Goal: Check status: Check status

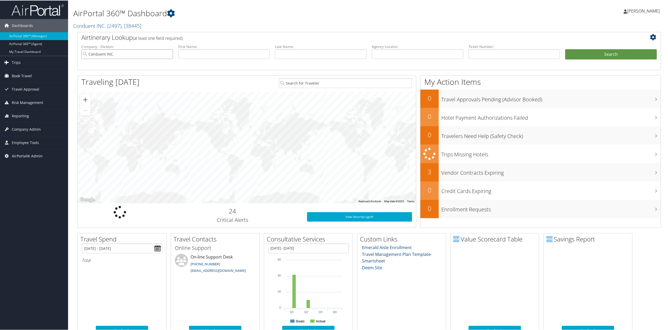
click at [164, 50] on input "Conduent INC." at bounding box center [127, 54] width 92 height 10
click at [419, 52] on input "text" at bounding box center [418, 54] width 92 height 10
paste input "BVJNYX"
type input "BVJNYX"
click at [609, 52] on button "Search" at bounding box center [611, 54] width 92 height 10
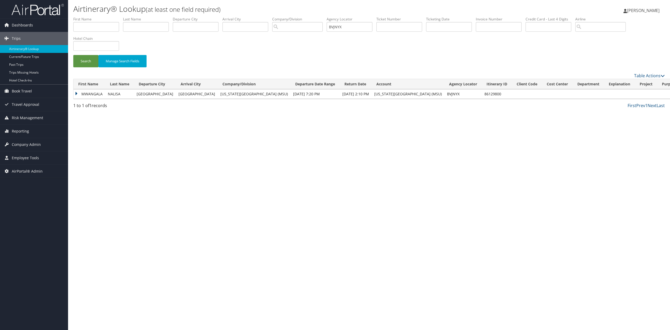
click at [76, 93] on td "MWANGALA" at bounding box center [90, 93] width 32 height 9
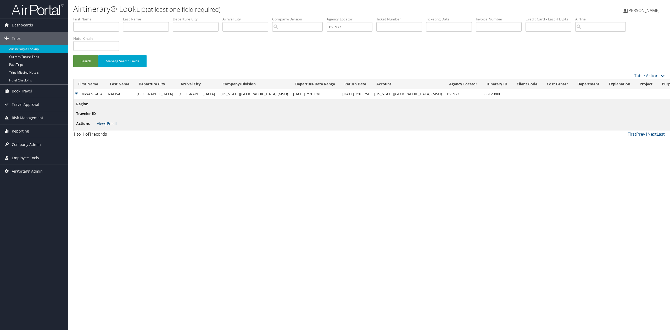
click at [98, 123] on link "View" at bounding box center [101, 123] width 8 height 5
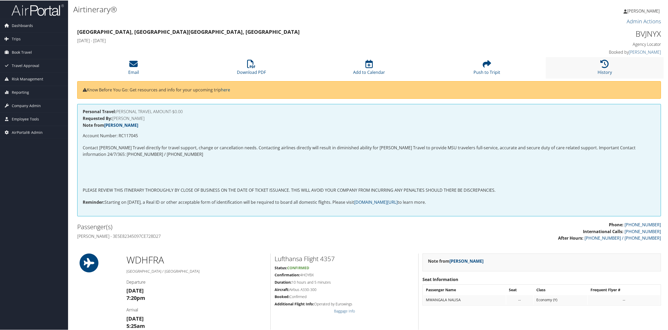
click at [598, 61] on li "History" at bounding box center [605, 67] width 118 height 21
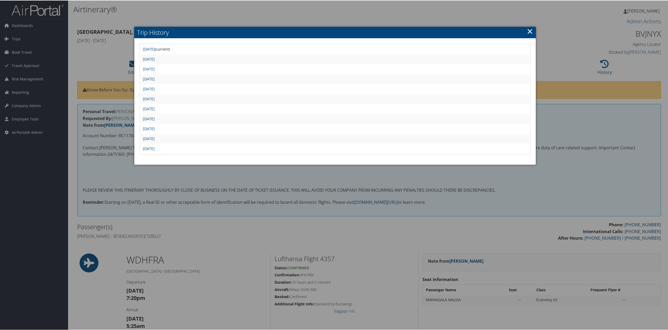
click at [533, 31] on h2 "Trip History" at bounding box center [335, 32] width 402 height 12
click at [531, 31] on link "×" at bounding box center [530, 30] width 6 height 10
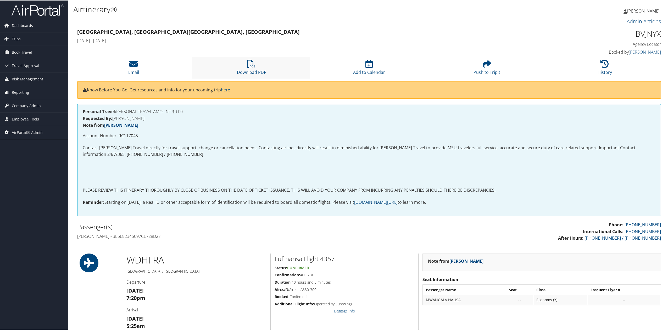
click at [257, 64] on li "Download PDF" at bounding box center [251, 67] width 118 height 21
